Goal: Task Accomplishment & Management: Use online tool/utility

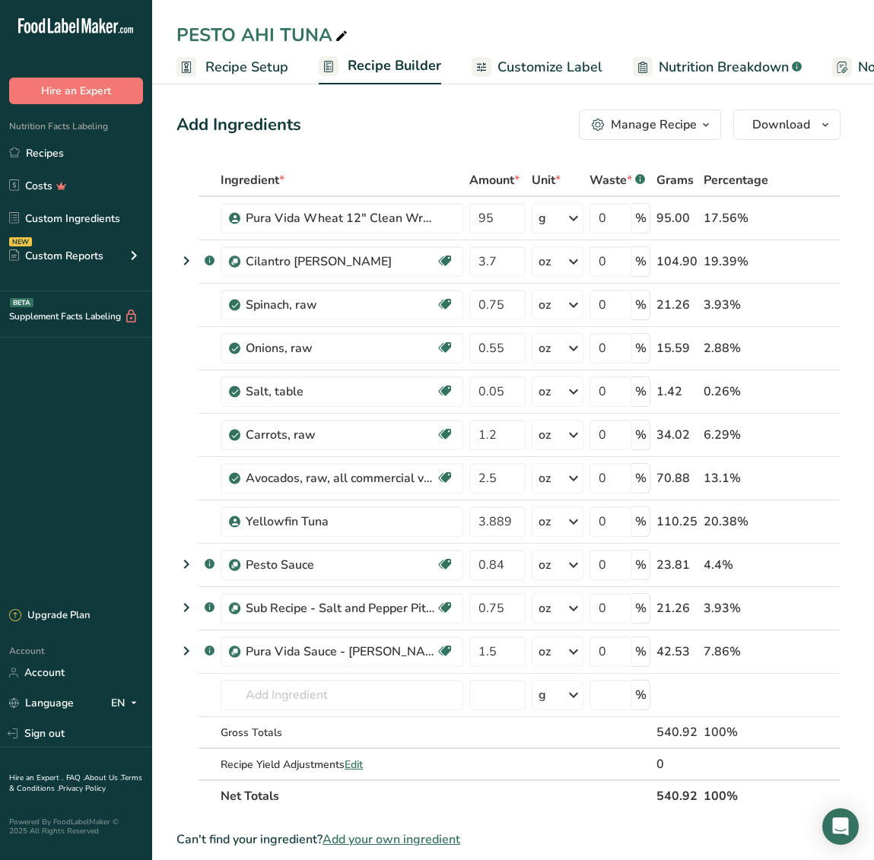
click at [318, 137] on div "Add Ingredients Manage Recipe Delete Recipe Duplicate Recipe Scale Recipe Save …" at bounding box center [508, 124] width 664 height 30
click at [70, 159] on link "Recipes" at bounding box center [76, 152] width 152 height 29
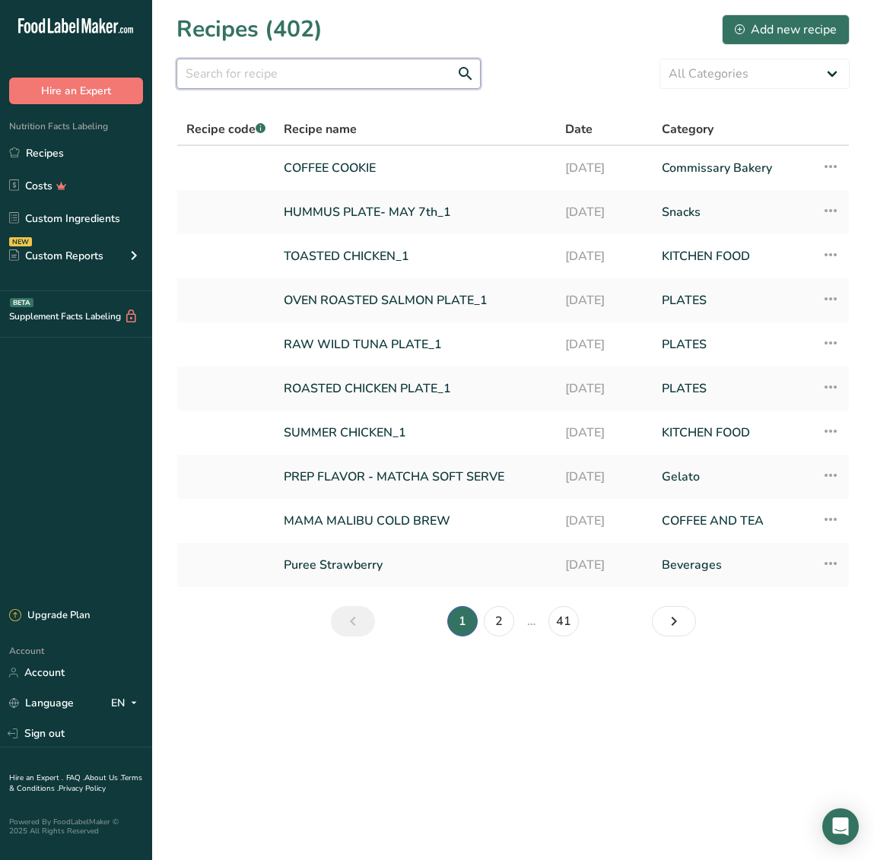
click at [278, 73] on input "text" at bounding box center [328, 74] width 304 height 30
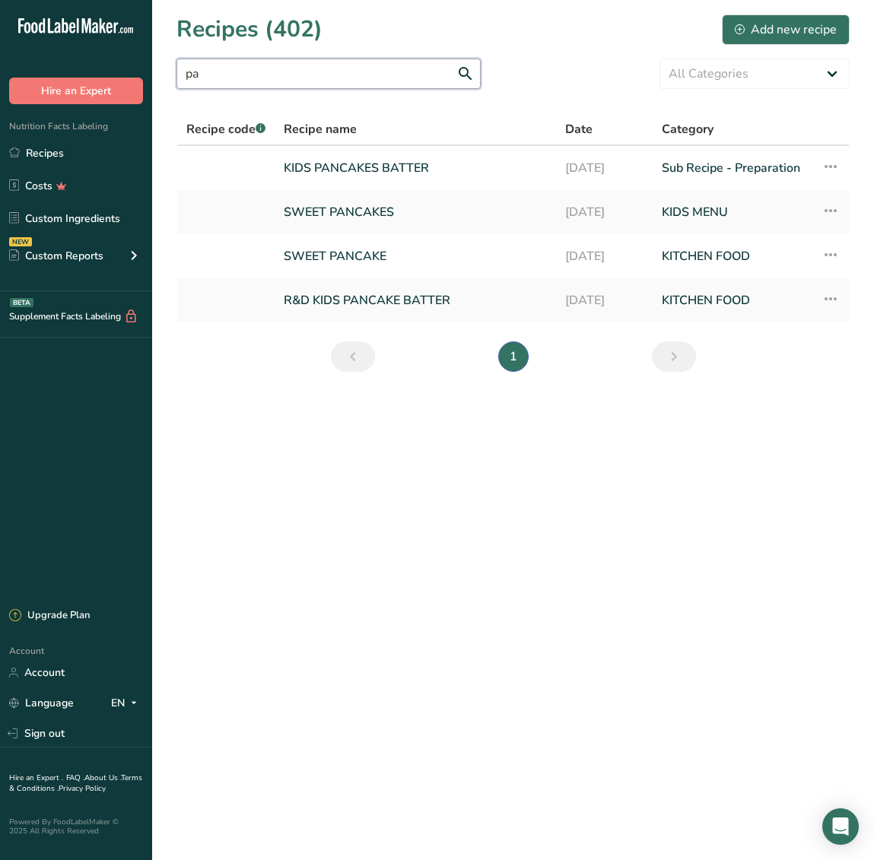
type input "p"
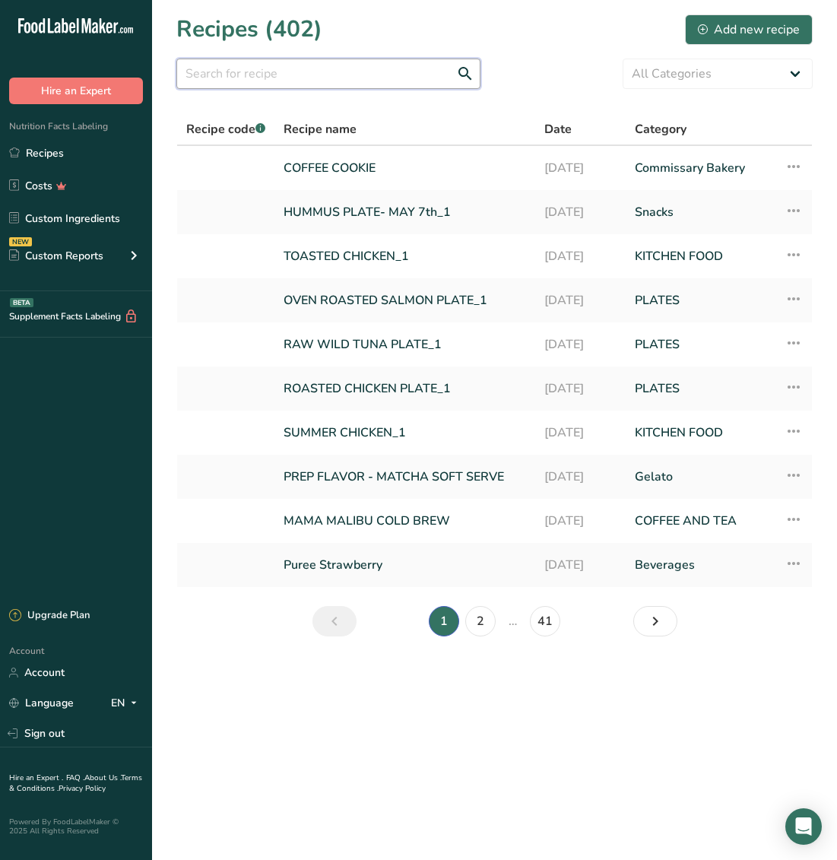
click at [288, 82] on input "text" at bounding box center [328, 74] width 304 height 30
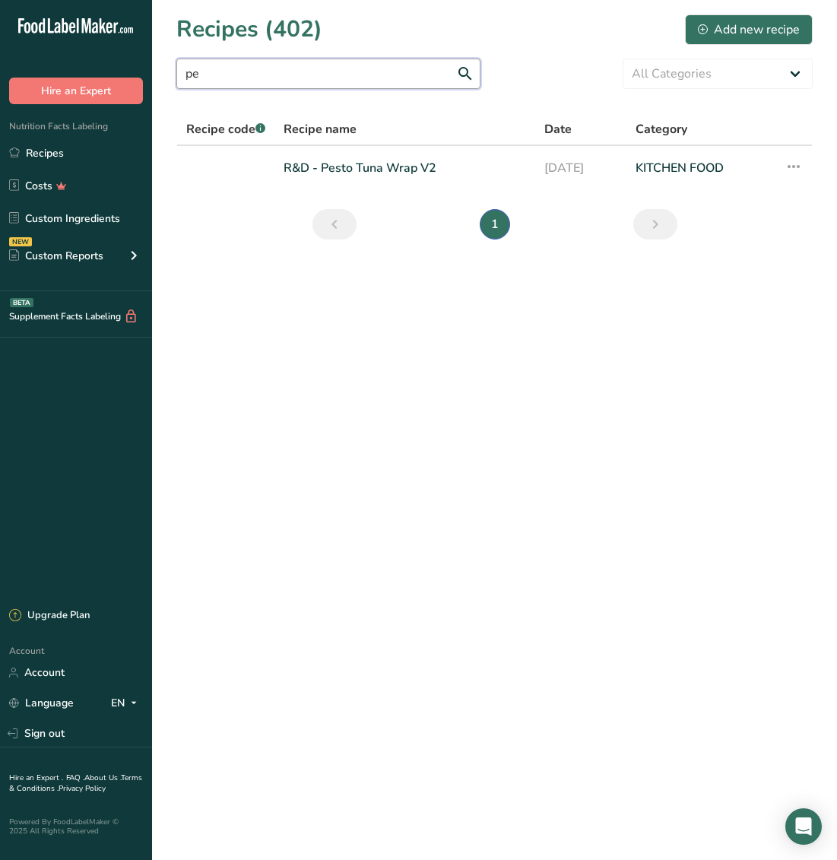
type input "p"
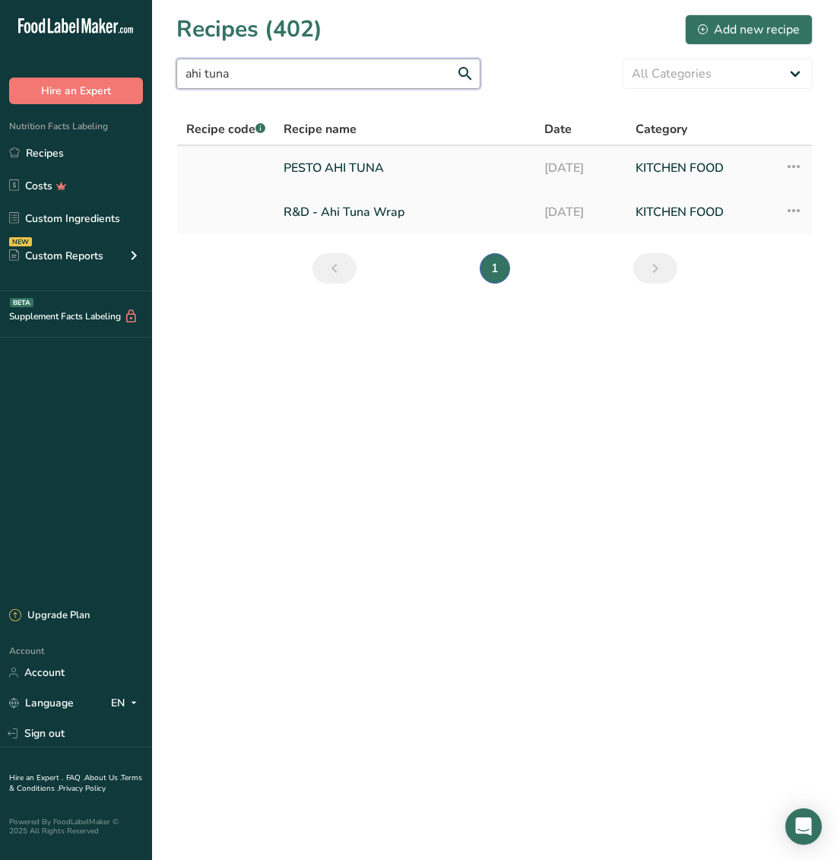
type input "ahi tuna"
click at [388, 172] on link "PESTO AHI TUNA" at bounding box center [405, 168] width 243 height 32
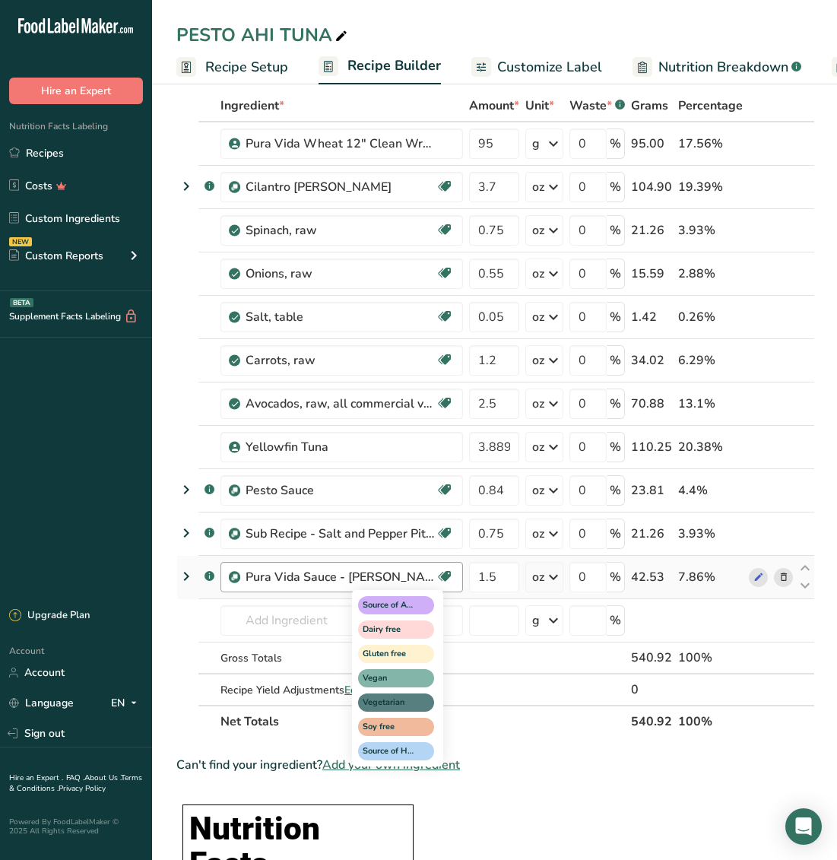
scroll to position [74, 0]
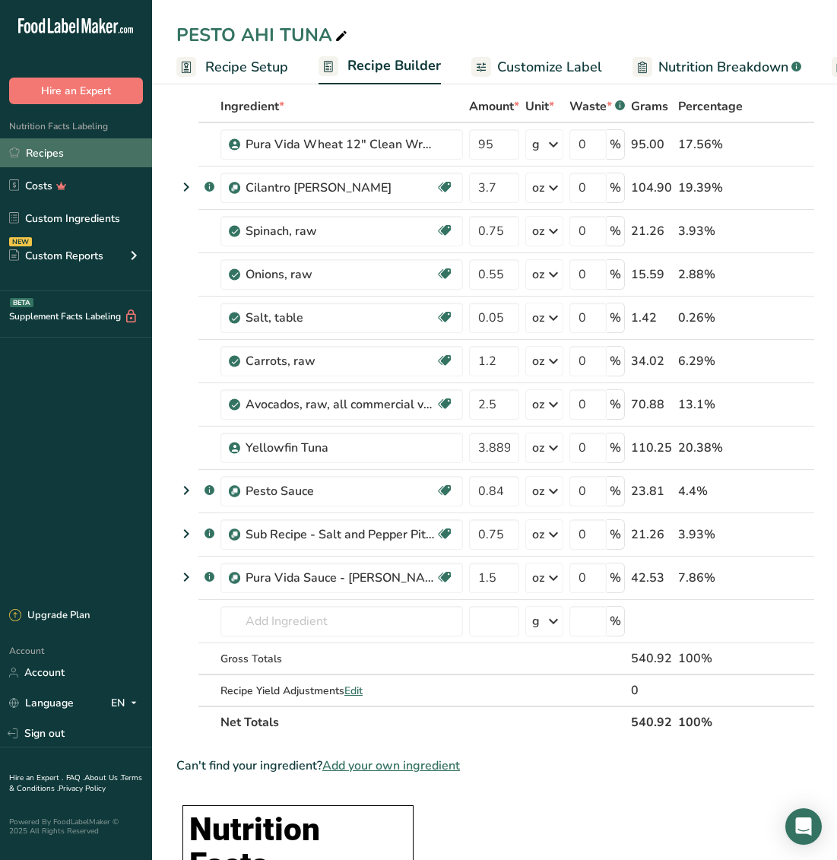
click at [69, 159] on link "Recipes" at bounding box center [76, 152] width 152 height 29
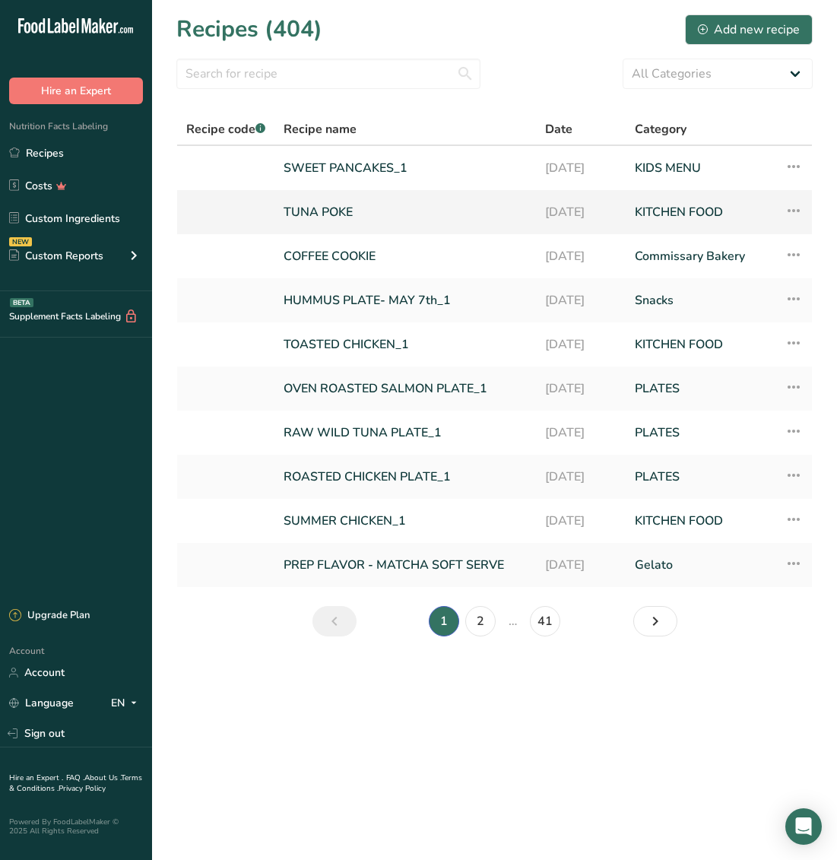
click at [324, 208] on link "TUNA POKE" at bounding box center [405, 212] width 243 height 32
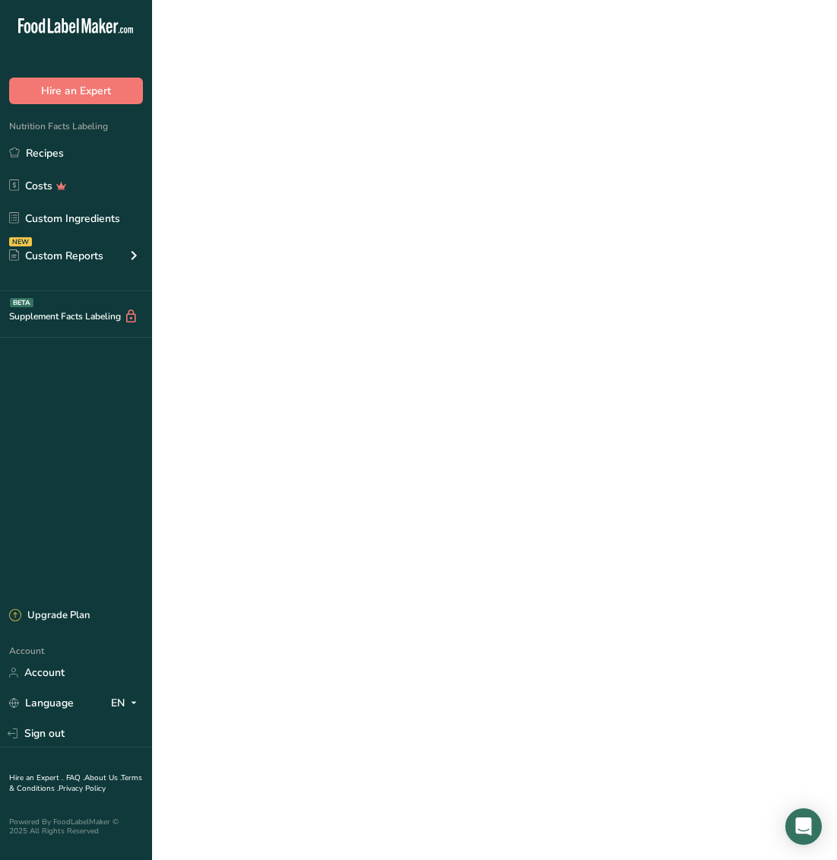
click at [324, 208] on link "TUNA POKE" at bounding box center [405, 212] width 243 height 32
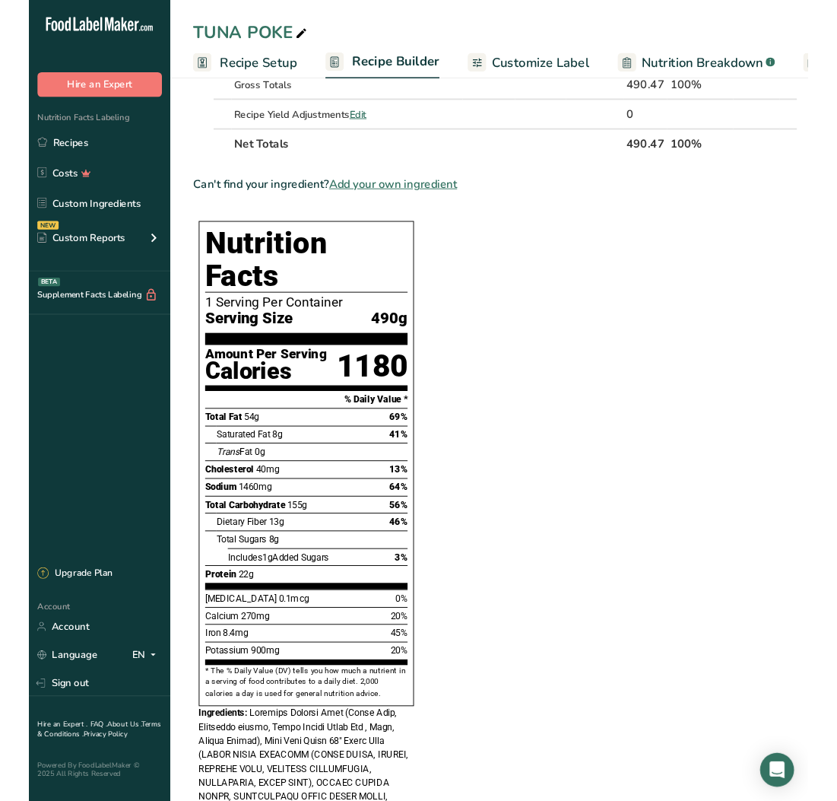
scroll to position [812, 0]
